Goal: Navigation & Orientation: Find specific page/section

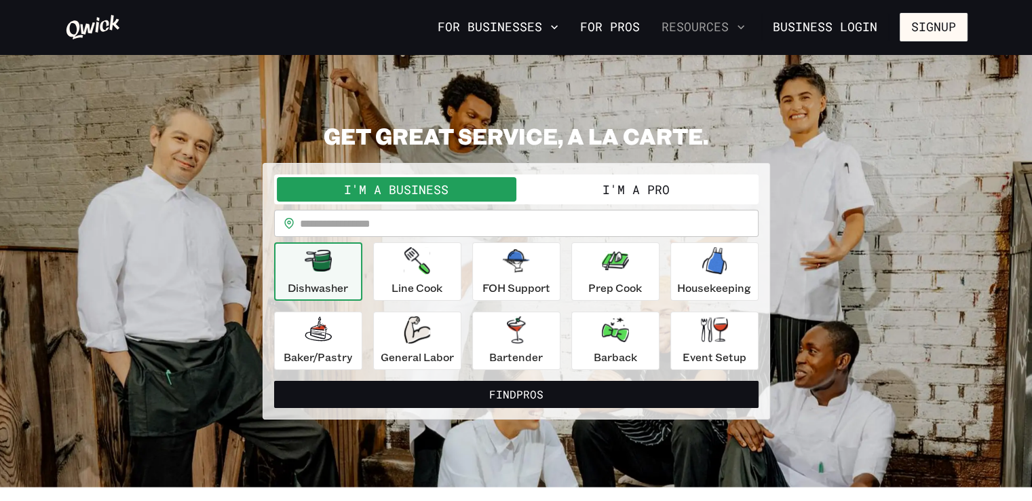
click at [733, 31] on button "Resources" at bounding box center [703, 27] width 94 height 23
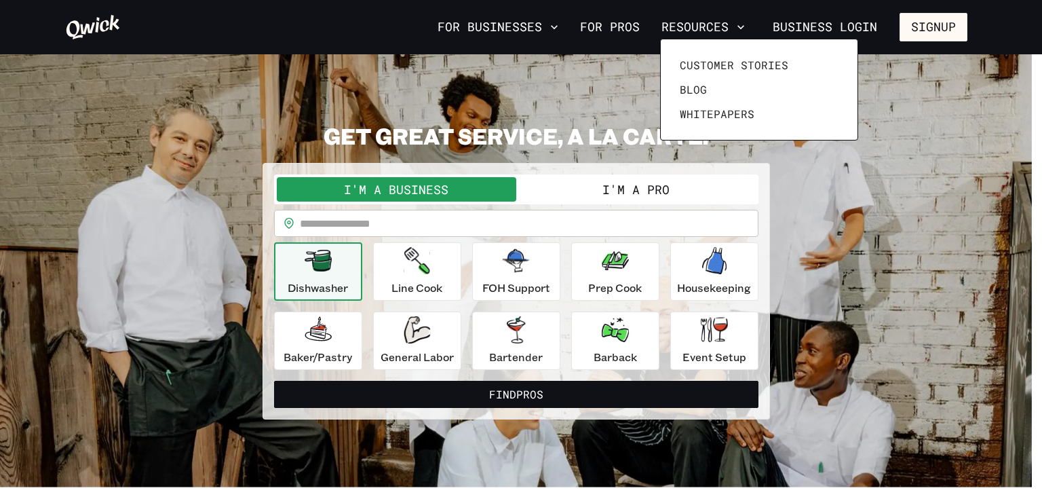
click at [608, 185] on div at bounding box center [521, 250] width 1042 height 501
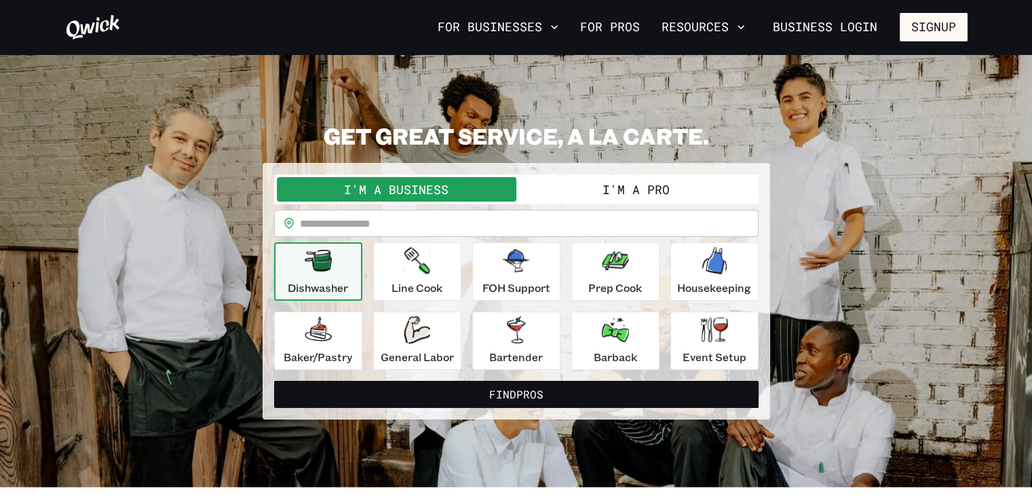
click at [622, 185] on button "I'm a Pro" at bounding box center [635, 189] width 239 height 24
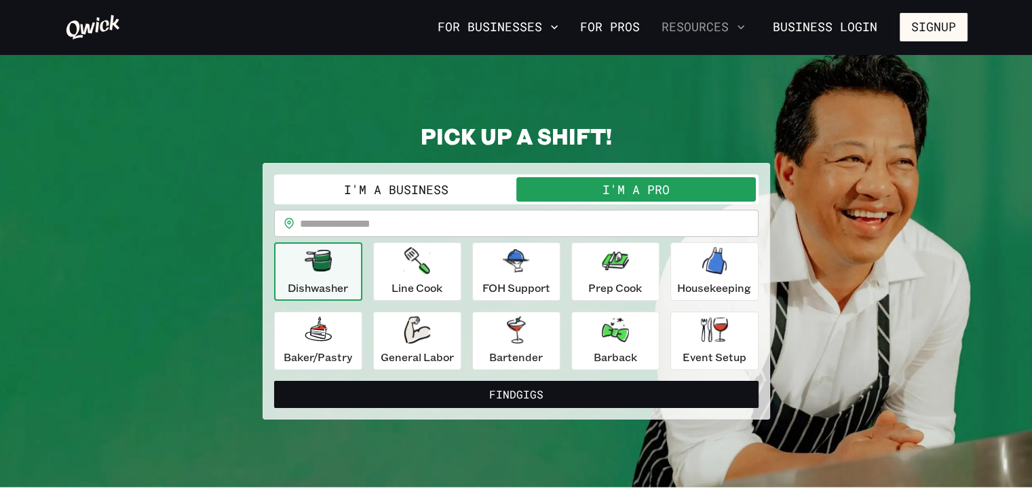
click at [729, 32] on button "Resources" at bounding box center [703, 27] width 94 height 23
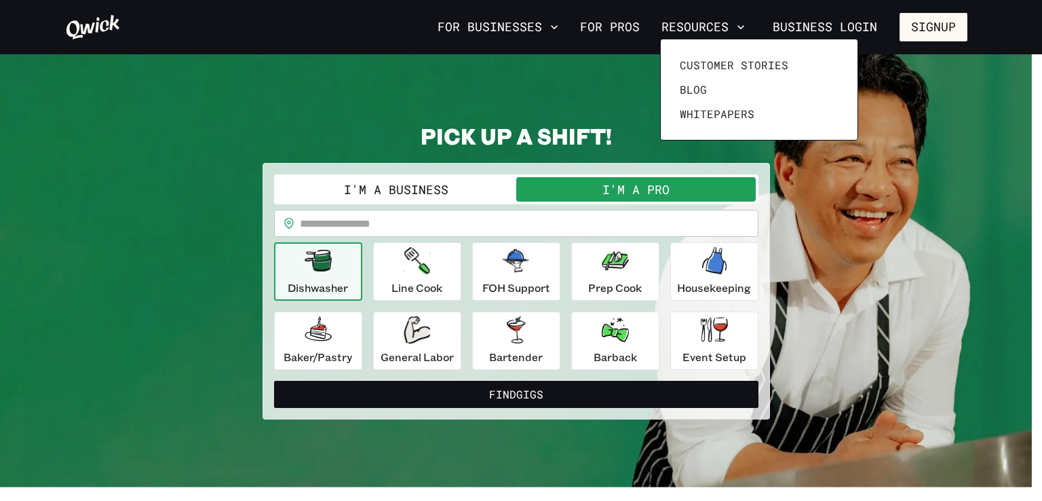
click at [866, 290] on div at bounding box center [521, 250] width 1042 height 501
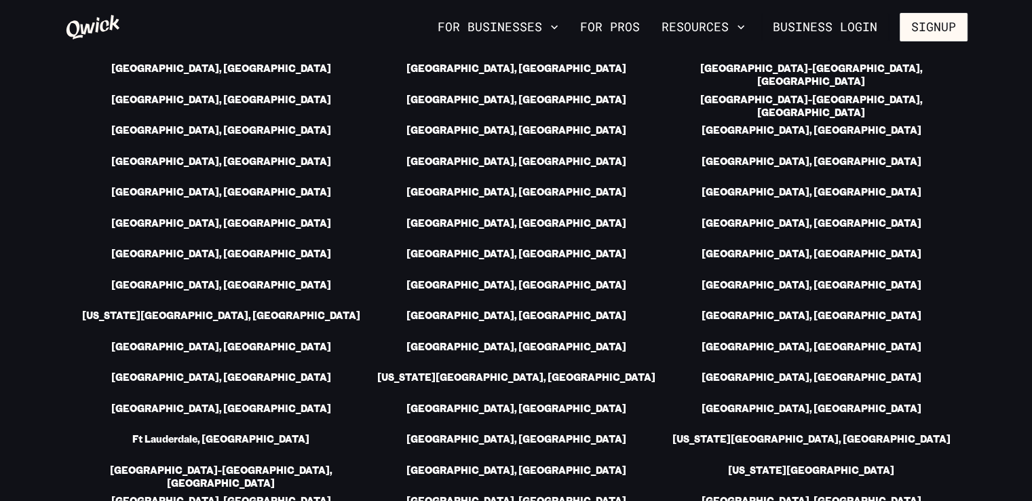
scroll to position [2022, 0]
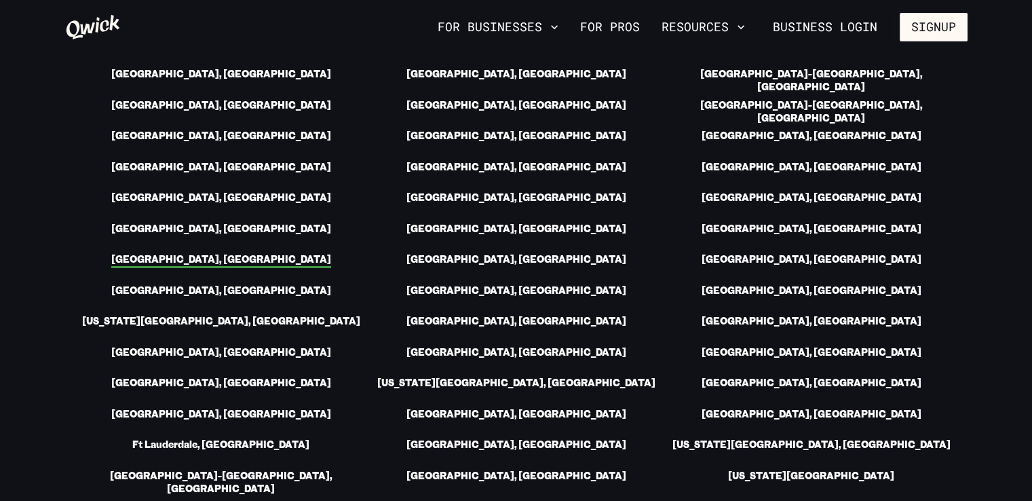
click at [224, 253] on link "[GEOGRAPHIC_DATA], [GEOGRAPHIC_DATA]" at bounding box center [221, 260] width 220 height 14
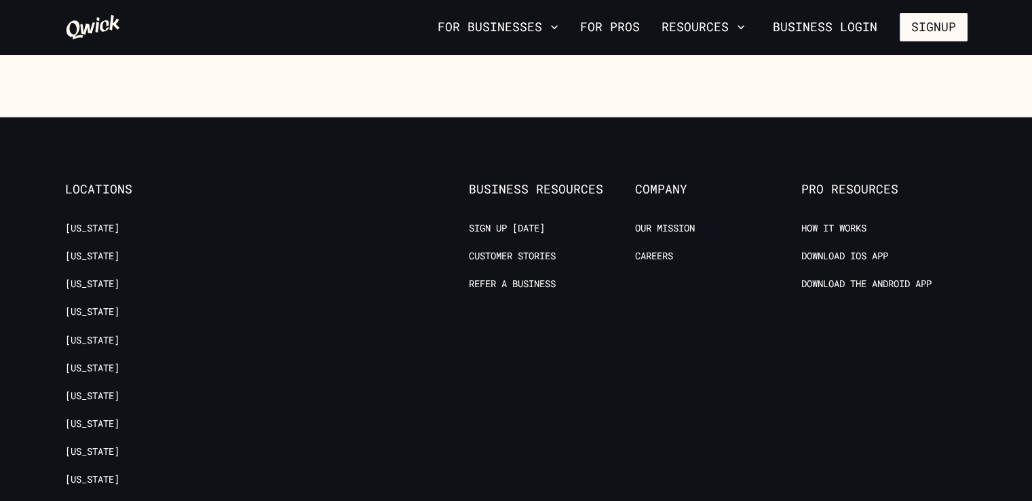
scroll to position [2374, 0]
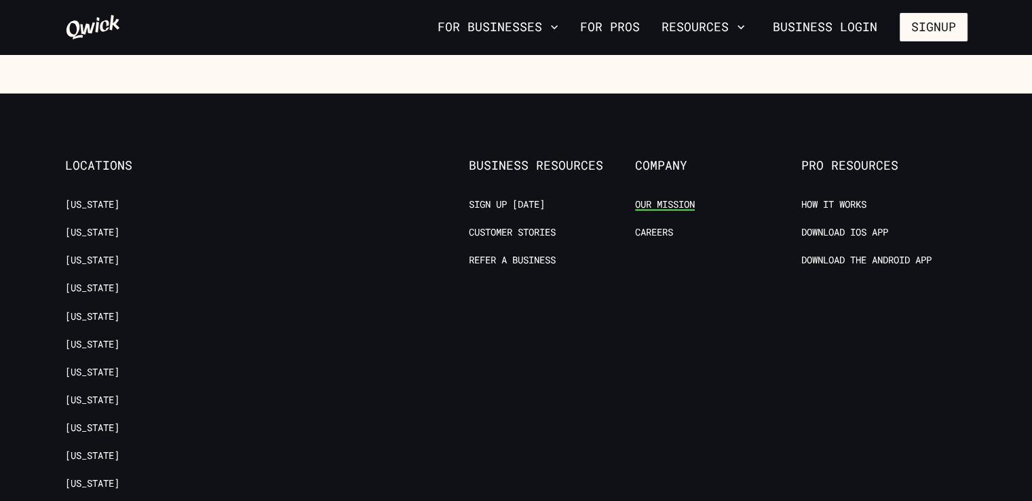
click at [670, 197] on link "Our Mission" at bounding box center [665, 203] width 60 height 13
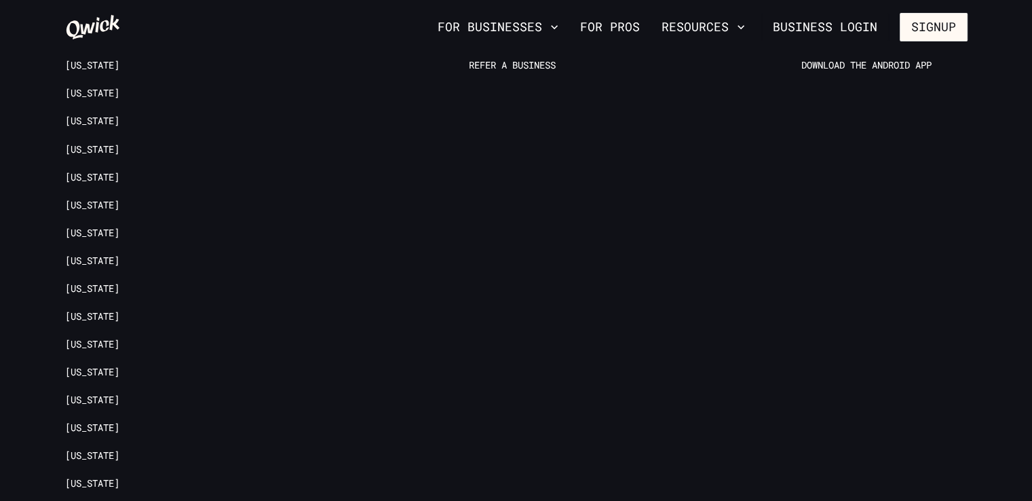
scroll to position [2244, 0]
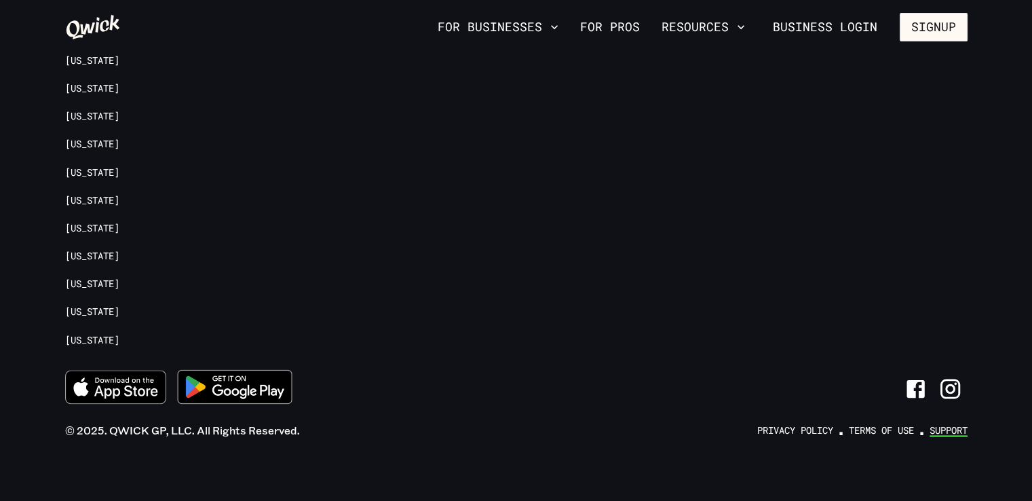
click at [946, 424] on link "Support" at bounding box center [948, 429] width 38 height 13
